Goal: Communication & Community: Answer question/provide support

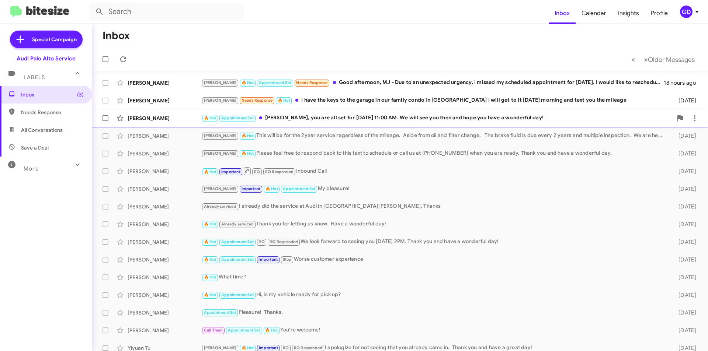
click at [314, 117] on div "🔥 Hot Appointment Set [PERSON_NAME], you are all set for [DATE] 11:00 AM. We wi…" at bounding box center [436, 118] width 471 height 8
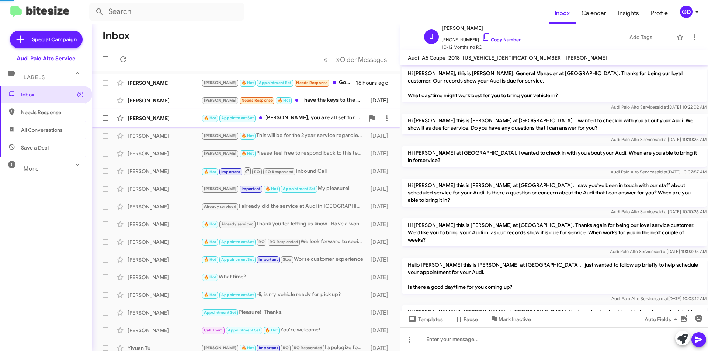
scroll to position [176, 0]
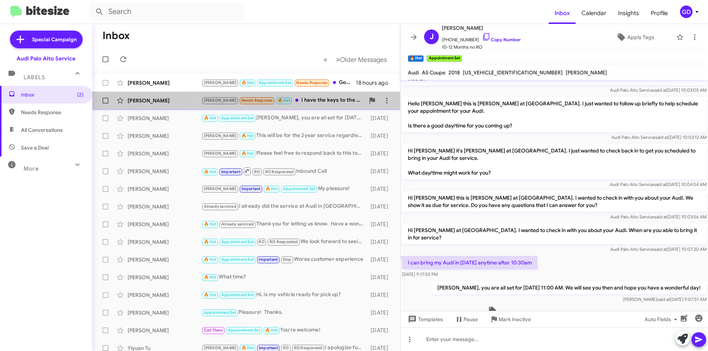
click at [329, 98] on div "[PERSON_NAME] Needs Response 🔥 Hot I have the keys to the garage in our family …" at bounding box center [282, 100] width 163 height 8
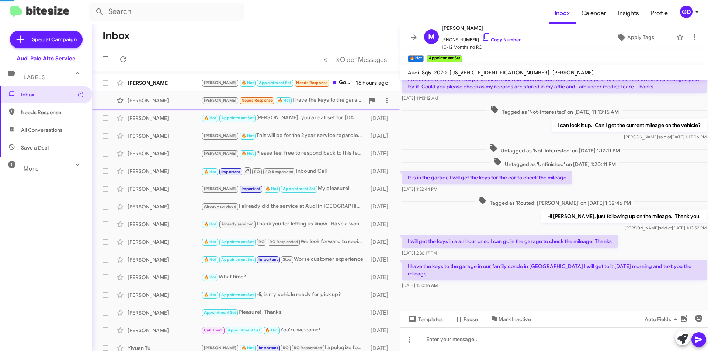
scroll to position [49, 0]
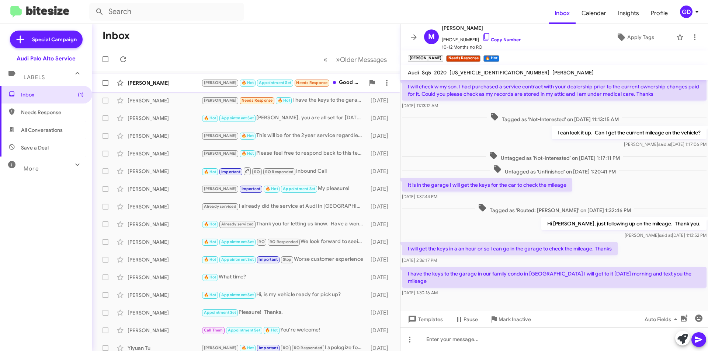
click at [147, 80] on div "[PERSON_NAME]" at bounding box center [165, 82] width 74 height 7
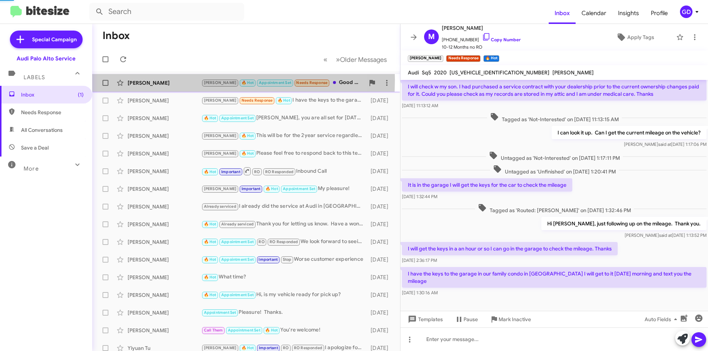
scroll to position [128, 0]
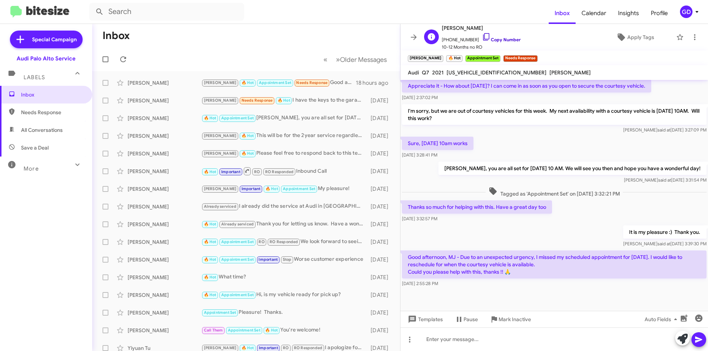
click at [499, 38] on link "Copy Number" at bounding box center [501, 40] width 39 height 6
click at [36, 111] on span "Needs Response" at bounding box center [52, 112] width 63 height 7
type input "in:needs-response"
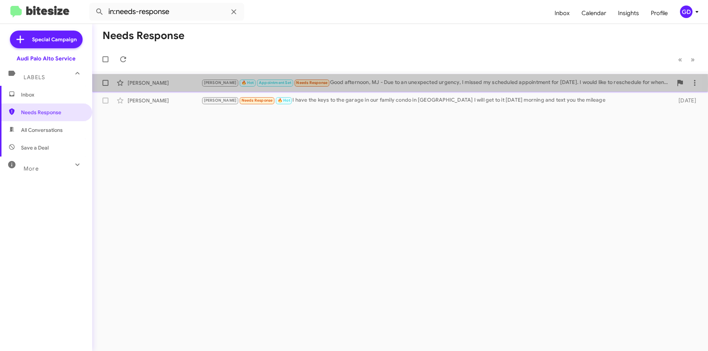
click at [377, 84] on div "[PERSON_NAME] 🔥 Hot Appointment Set Needs Response Good afternoon, MJ - Due to …" at bounding box center [436, 82] width 471 height 8
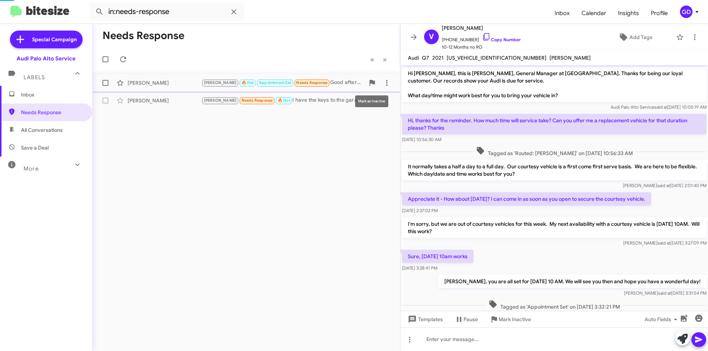
scroll to position [113, 0]
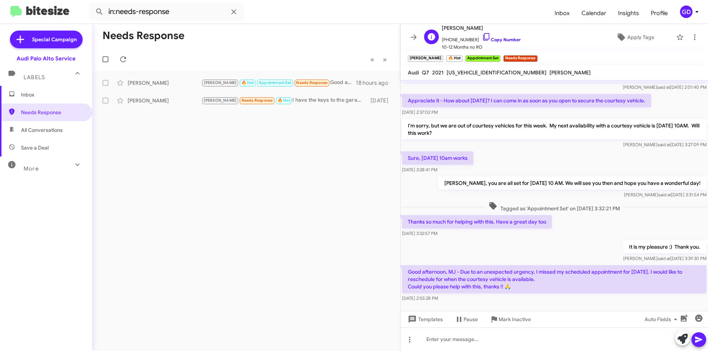
click at [504, 38] on link "Copy Number" at bounding box center [501, 40] width 39 height 6
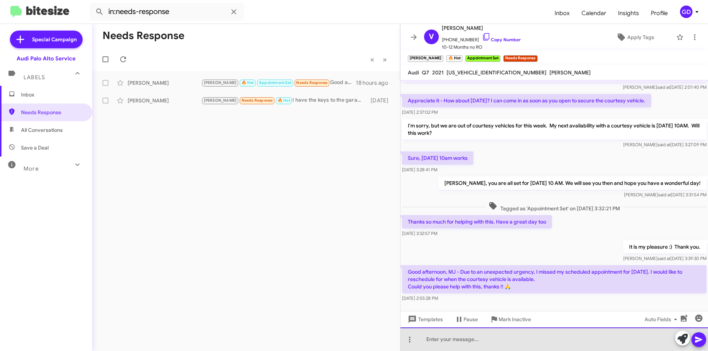
drag, startPoint x: 437, startPoint y: 340, endPoint x: 543, endPoint y: 306, distance: 110.7
click at [438, 341] on div at bounding box center [553, 340] width 307 height 24
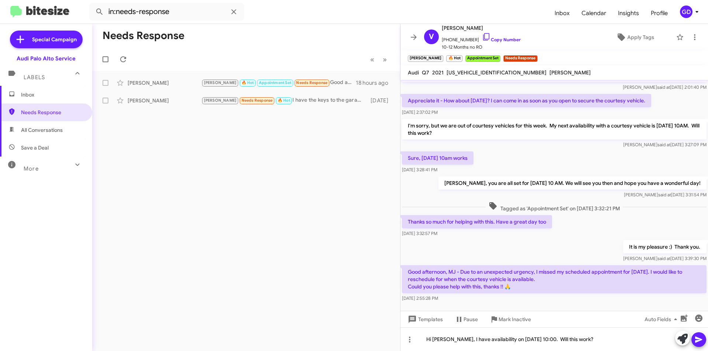
click at [697, 341] on icon at bounding box center [698, 340] width 7 height 6
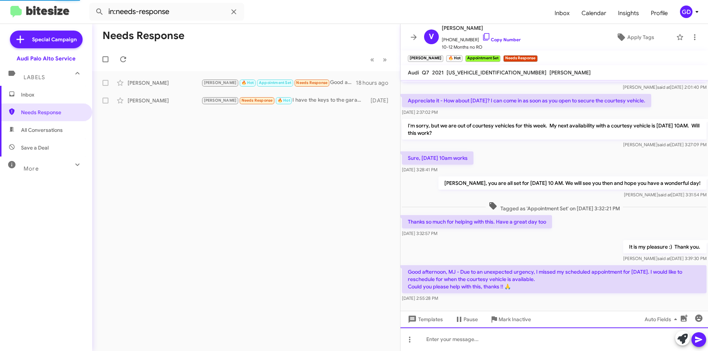
scroll to position [0, 0]
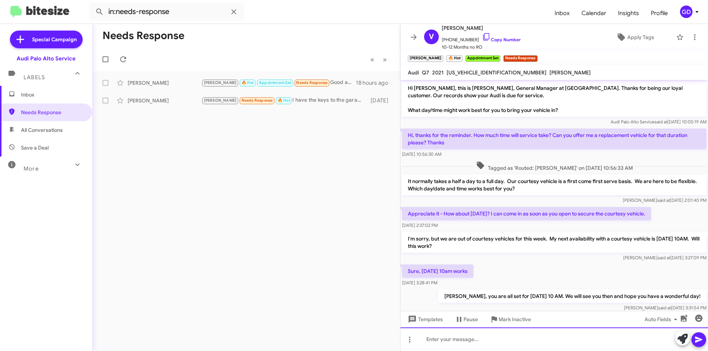
click at [443, 339] on div at bounding box center [553, 340] width 307 height 24
click at [38, 96] on span "Inbox" at bounding box center [52, 94] width 63 height 7
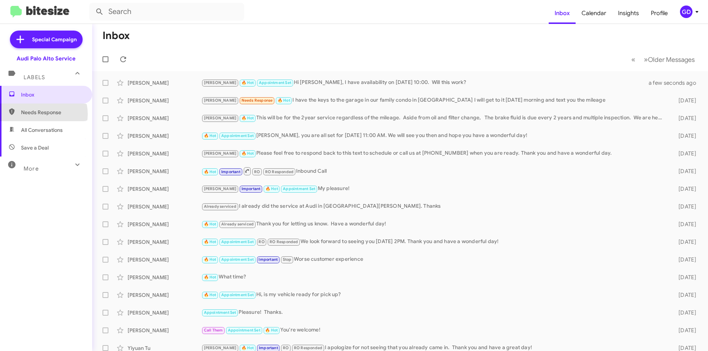
click at [38, 114] on span "Needs Response" at bounding box center [52, 112] width 63 height 7
type input "in:needs-response"
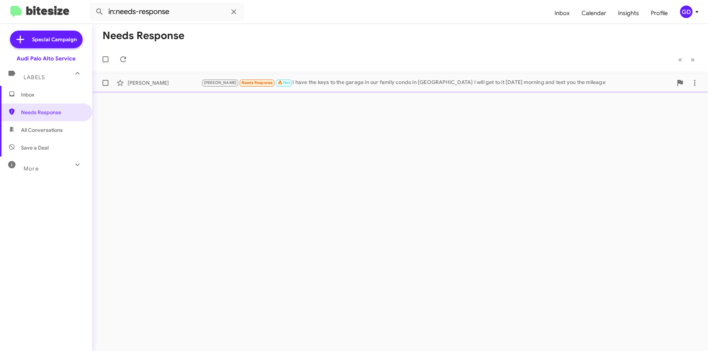
click at [160, 85] on div "[PERSON_NAME]" at bounding box center [165, 82] width 74 height 7
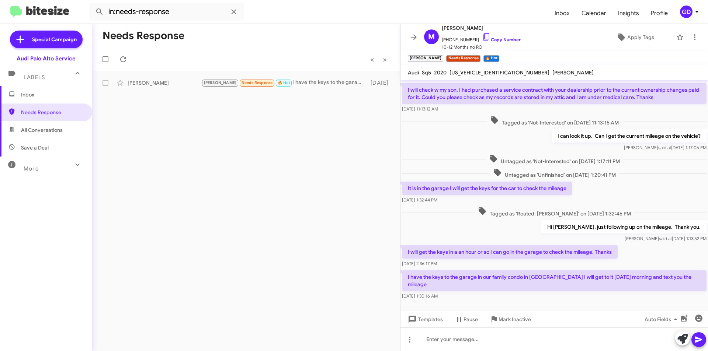
scroll to position [49, 0]
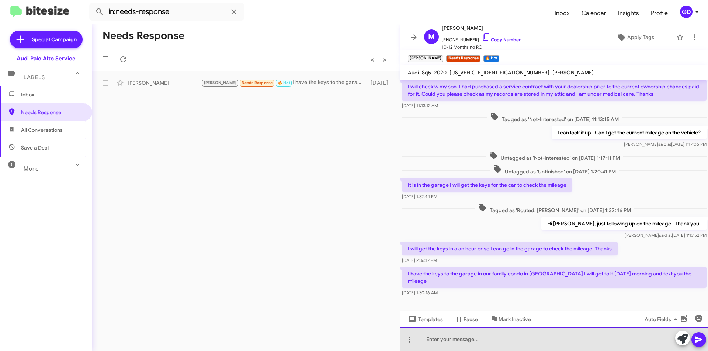
click at [440, 338] on div at bounding box center [553, 340] width 307 height 24
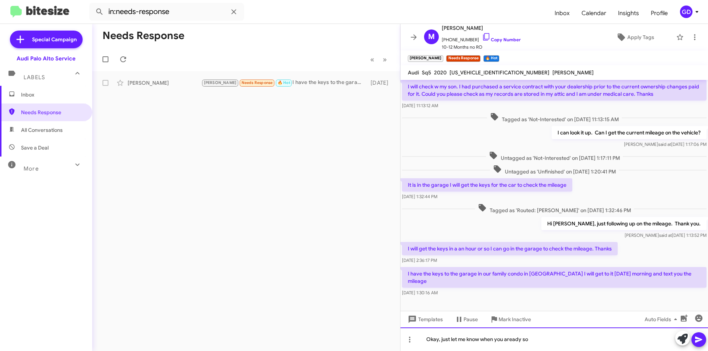
click at [512, 339] on div "Okay, just let me know when you aready so" at bounding box center [553, 340] width 307 height 24
click at [544, 343] on div "Okay, just let me know when you are ready so" at bounding box center [553, 340] width 307 height 24
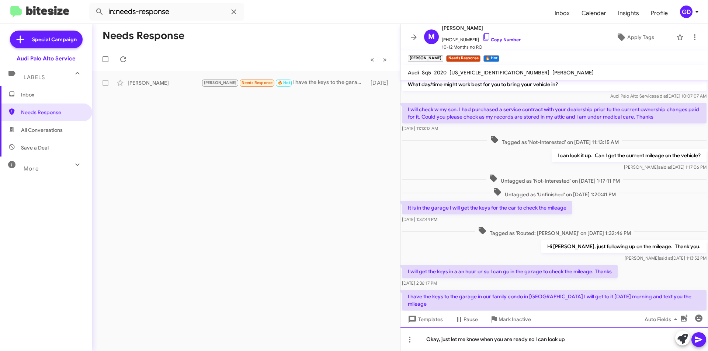
scroll to position [0, 0]
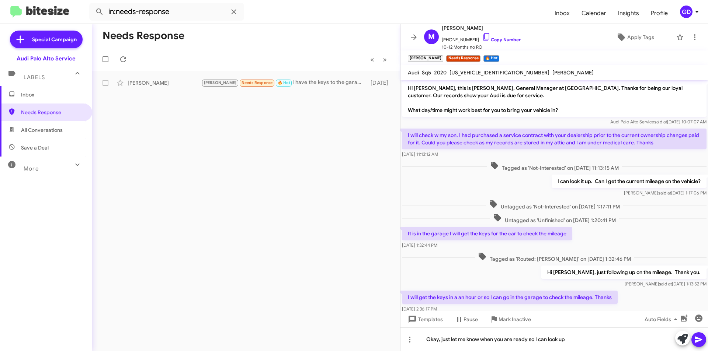
click at [465, 72] on span "[US_VEHICLE_IDENTIFICATION_NUMBER]" at bounding box center [499, 72] width 100 height 7
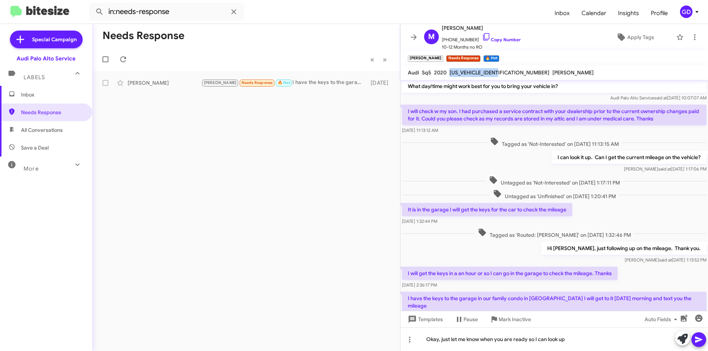
scroll to position [49, 0]
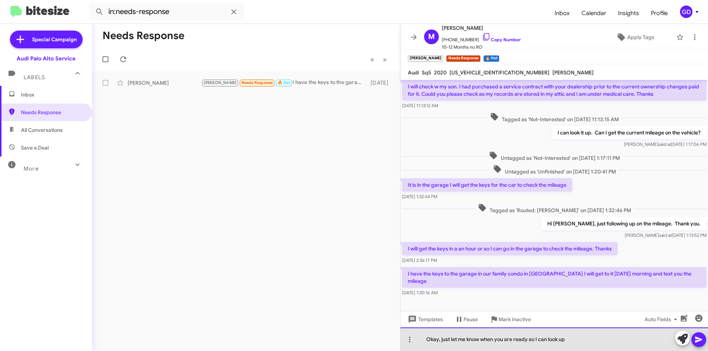
click at [573, 339] on div "Okay, just let me know when you are ready so I can look up" at bounding box center [553, 340] width 307 height 24
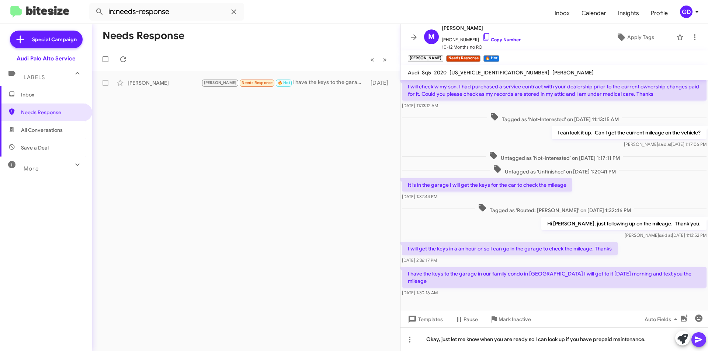
click at [701, 338] on icon at bounding box center [698, 339] width 9 height 9
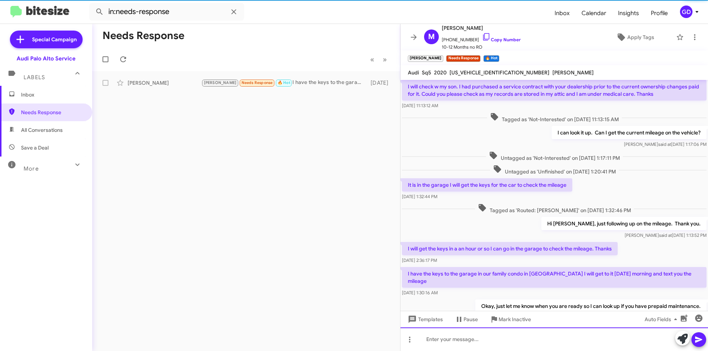
scroll to position [0, 0]
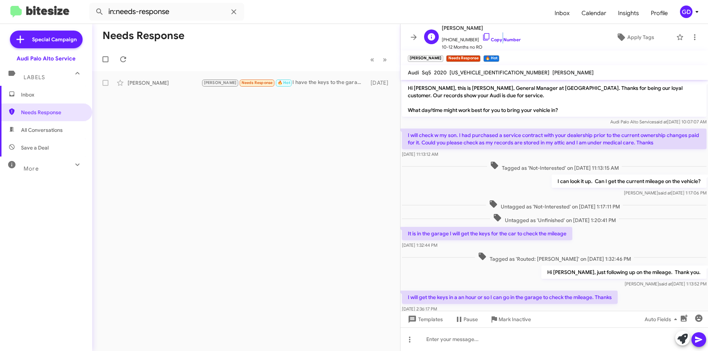
click at [495, 35] on span "[PHONE_NUMBER] Copy Number" at bounding box center [481, 37] width 79 height 11
click at [499, 39] on link "Copy Number" at bounding box center [501, 40] width 39 height 6
copy link "y"
click at [472, 71] on span "[US_VEHICLE_IDENTIFICATION_NUMBER]" at bounding box center [499, 72] width 100 height 7
